Goal: Task Accomplishment & Management: Use online tool/utility

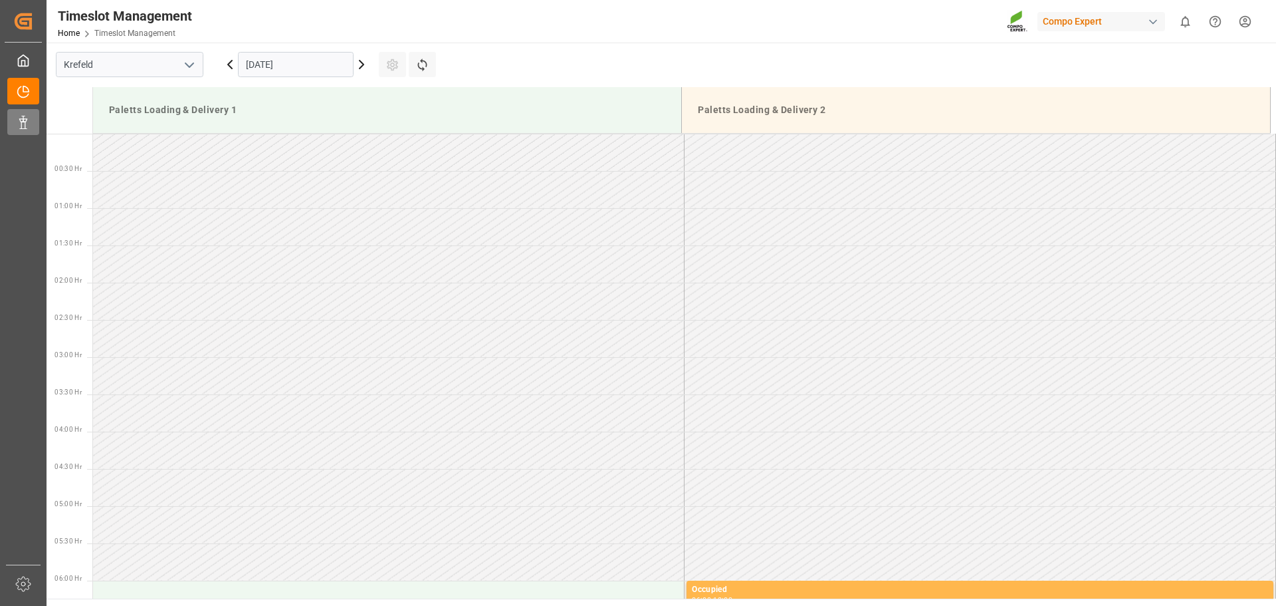
scroll to position [853, 0]
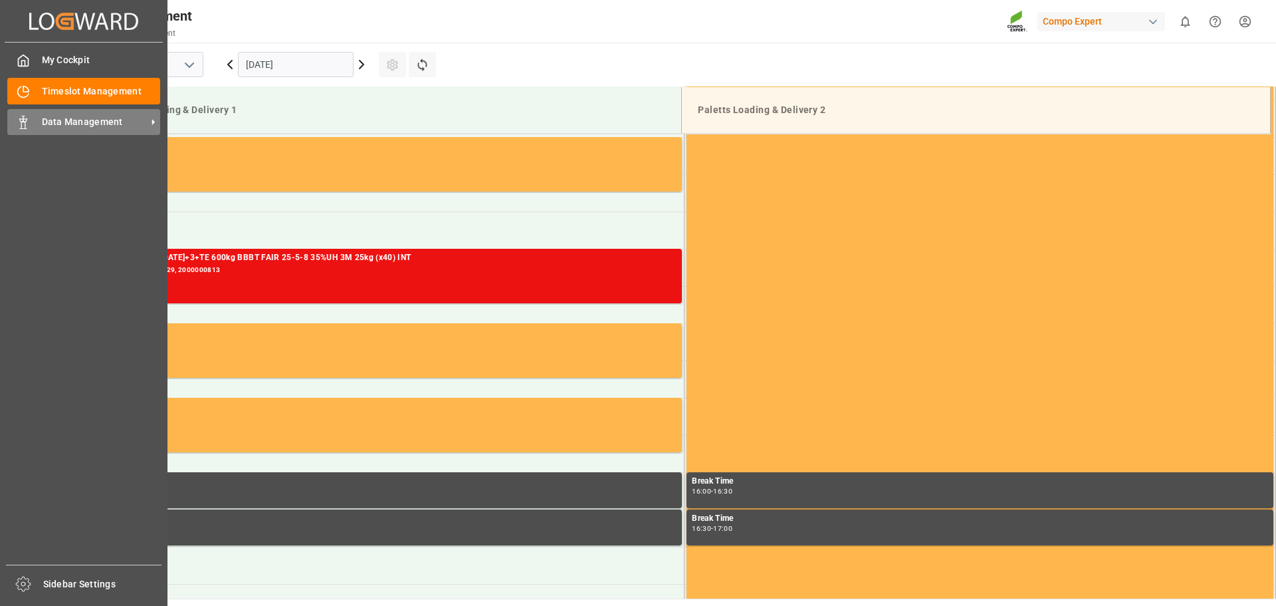
click at [26, 118] on icon at bounding box center [23, 122] width 13 height 13
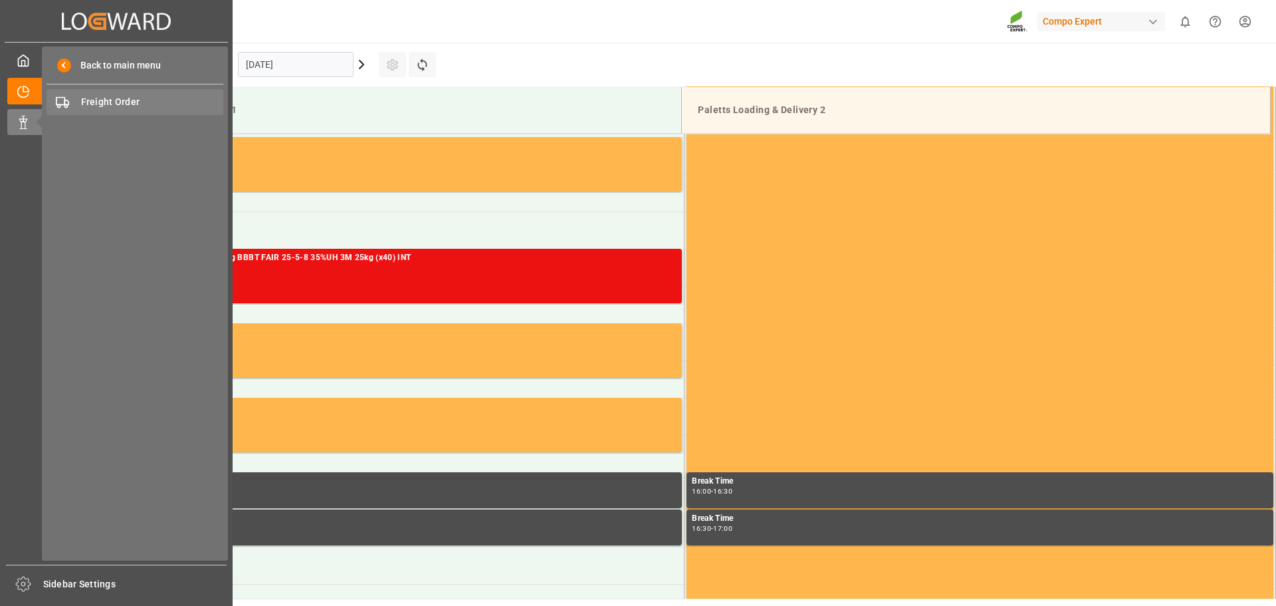
click at [108, 94] on div "Freight Order Freight Order" at bounding box center [135, 102] width 177 height 26
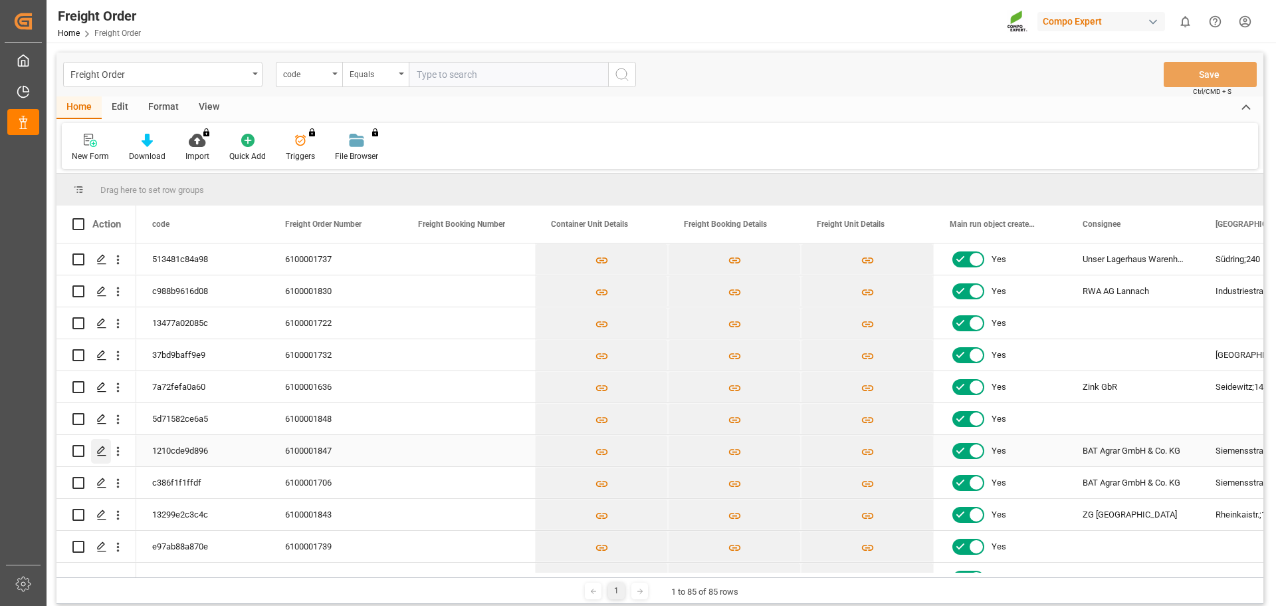
click at [100, 455] on line "Press SPACE to select this row." at bounding box center [102, 455] width 8 height 0
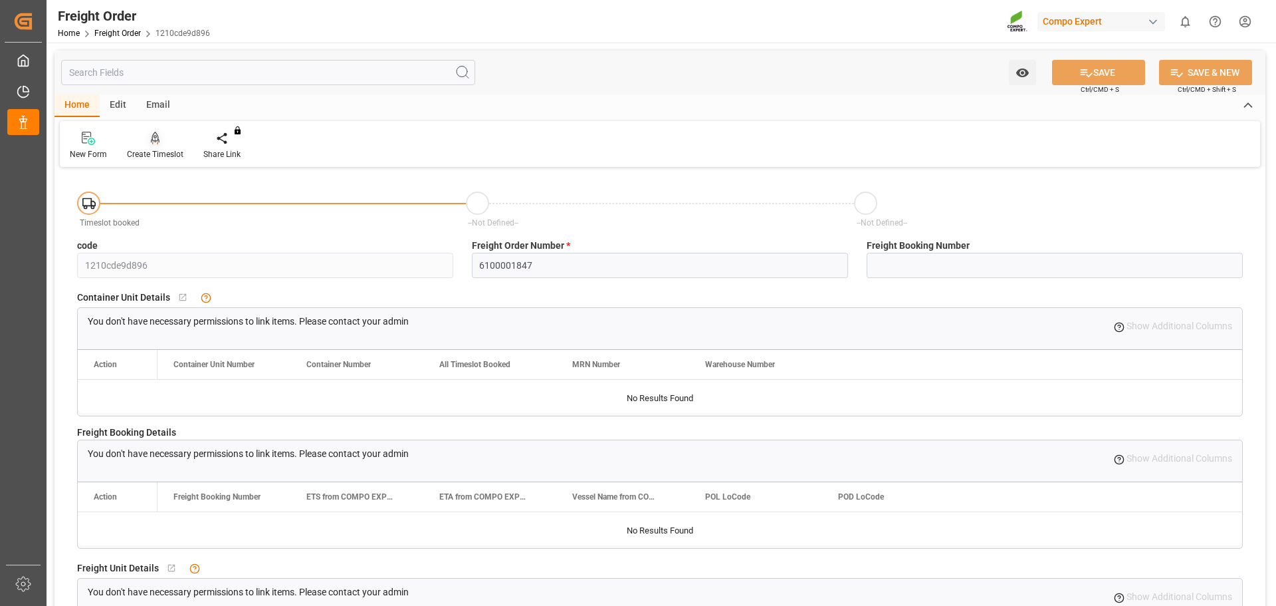
click at [164, 135] on div at bounding box center [155, 138] width 57 height 14
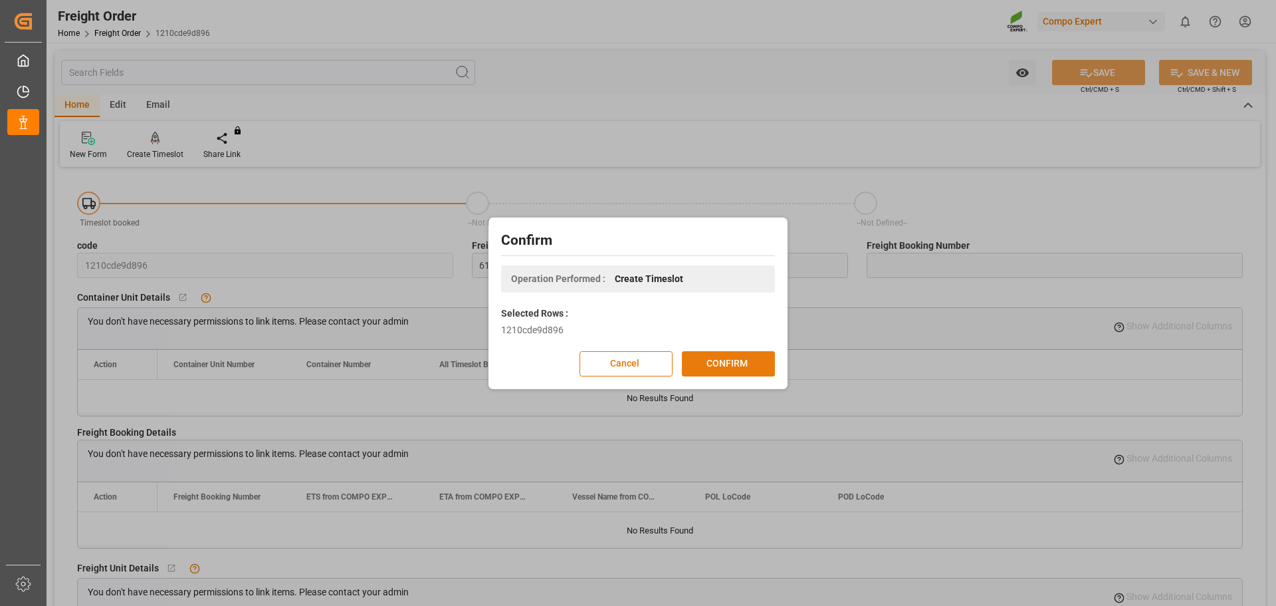
click at [709, 366] on button "CONFIRM" at bounding box center [728, 363] width 93 height 25
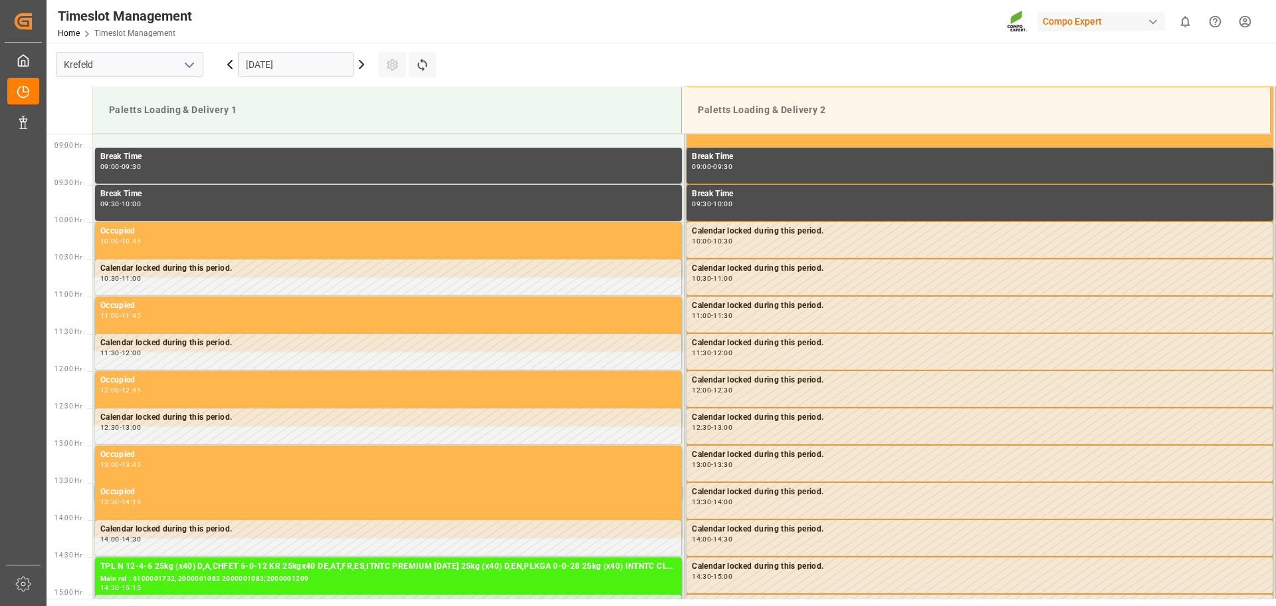
scroll to position [661, 0]
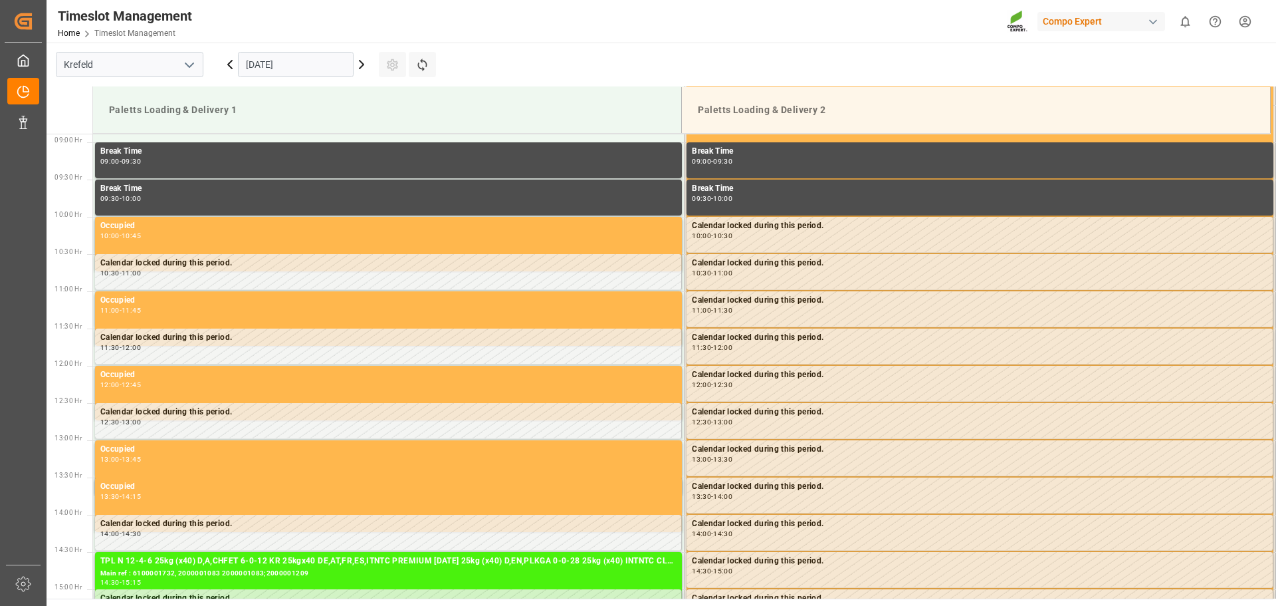
click at [362, 69] on icon at bounding box center [362, 65] width 16 height 16
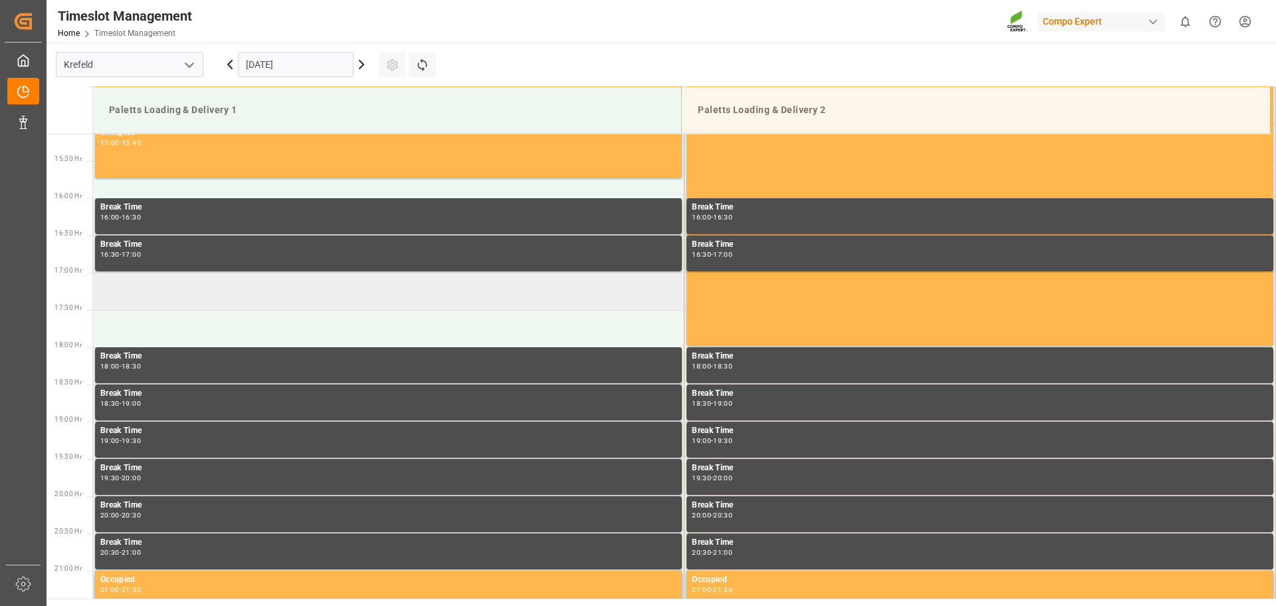
scroll to position [794, 0]
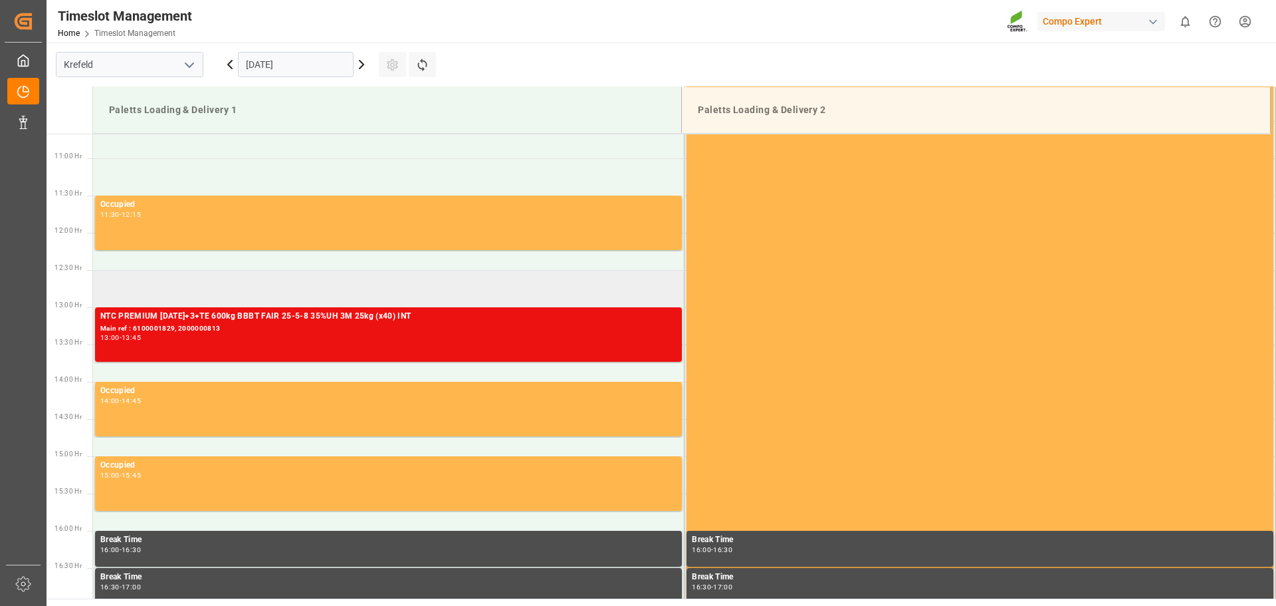
click at [197, 281] on td at bounding box center [389, 288] width 592 height 37
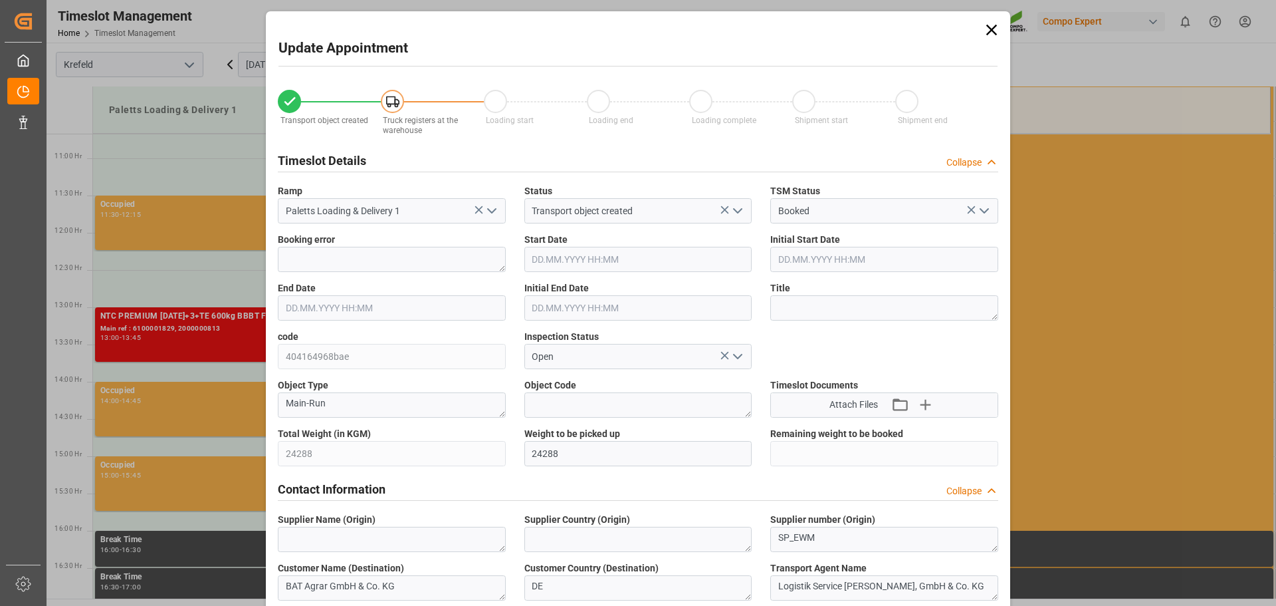
type input "[DATE] 12:30"
type input "[DATE] 13:00"
type input "[DATE] 09:14"
type input "[DATE] 08:24"
click at [601, 261] on input "[DATE] 12:30" at bounding box center [638, 259] width 228 height 25
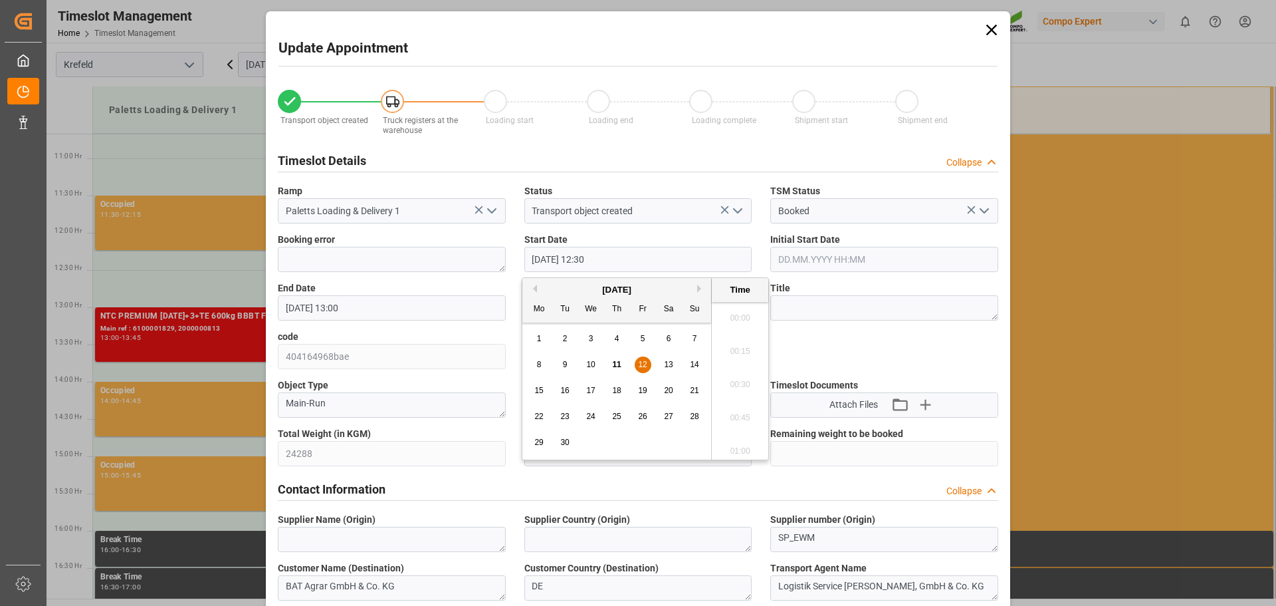
scroll to position [1600, 0]
click at [646, 367] on span "12" at bounding box center [642, 364] width 9 height 9
click at [738, 349] on li "12:15" at bounding box center [740, 346] width 57 height 33
type input "[DATE] 12:15"
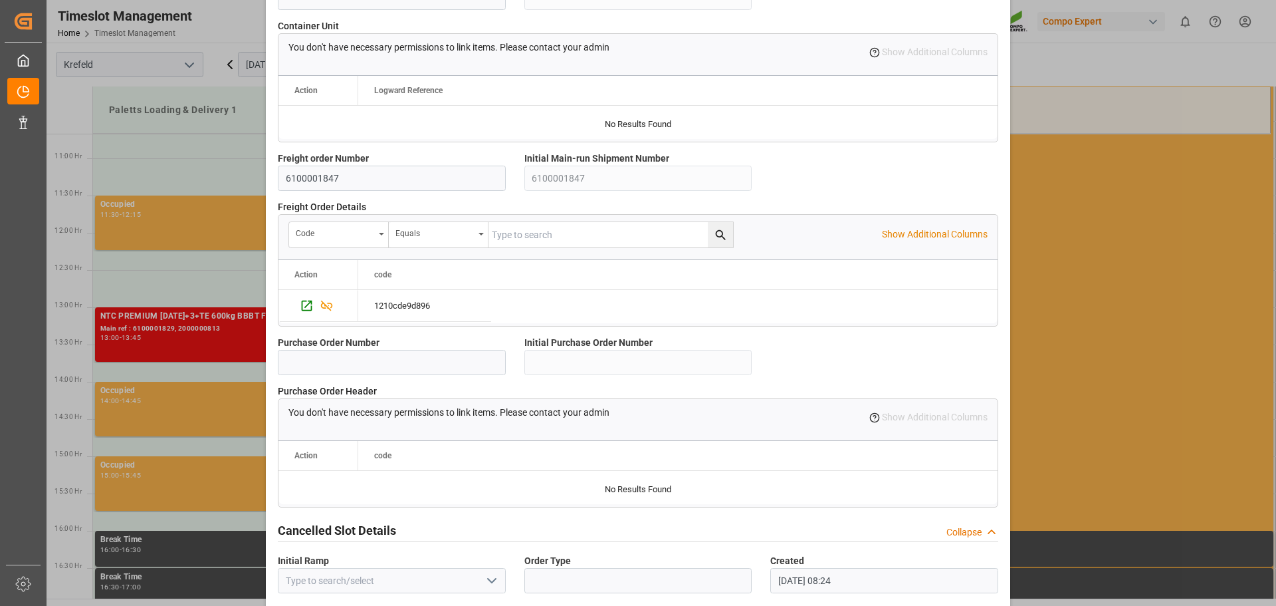
scroll to position [1144, 0]
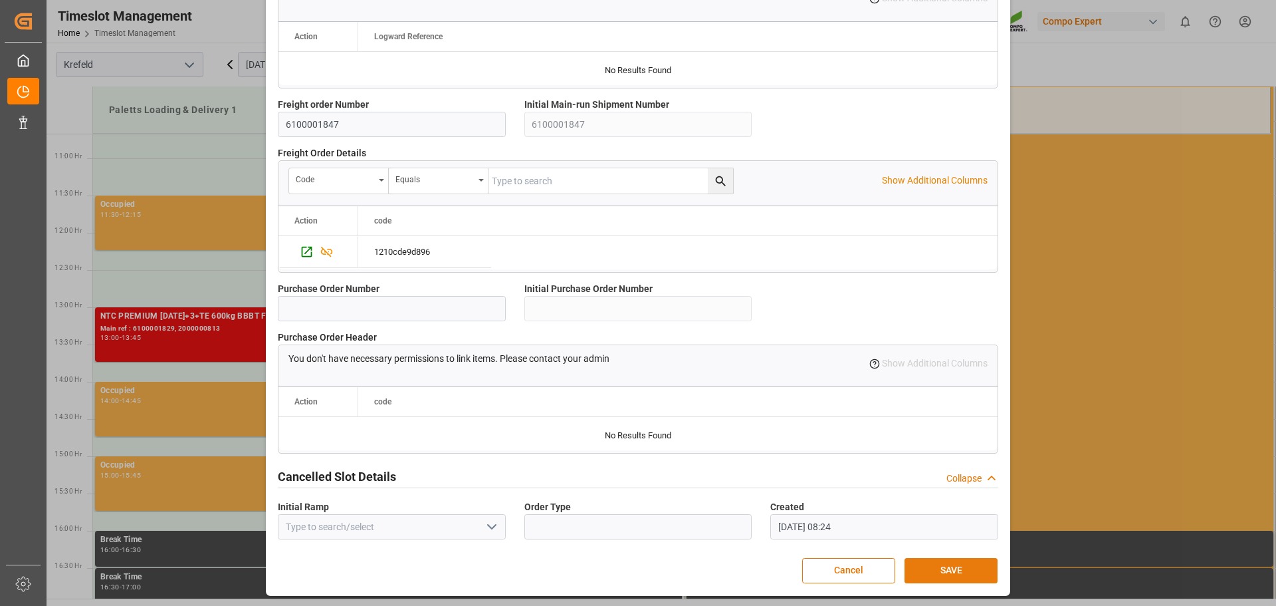
click at [961, 576] on button "SAVE" at bounding box center [951, 570] width 93 height 25
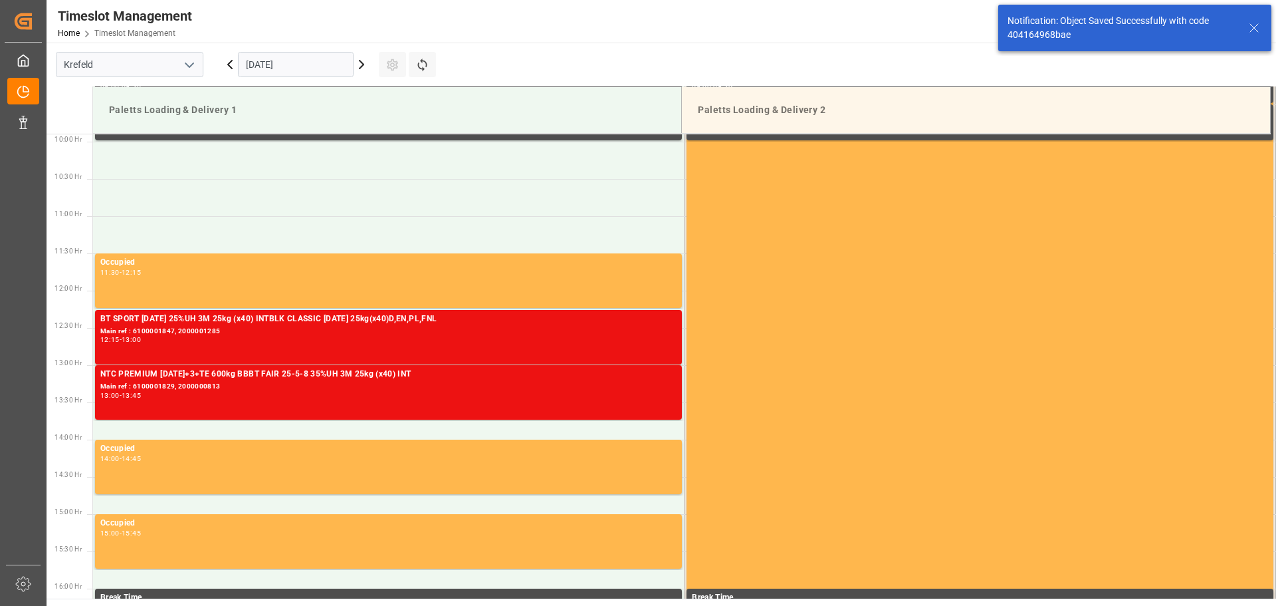
scroll to position [810, 0]
